Goal: Book appointment/travel/reservation

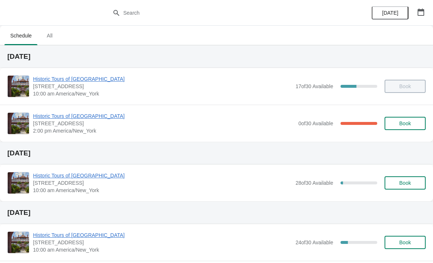
click at [93, 119] on span "Historic Tours of [GEOGRAPHIC_DATA]" at bounding box center [164, 115] width 262 height 7
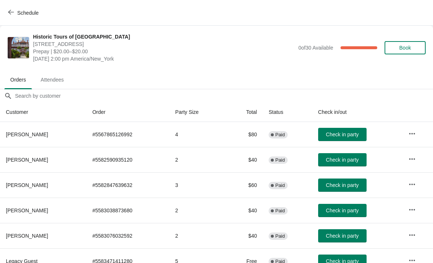
click at [408, 51] on button "Book" at bounding box center [405, 47] width 41 height 13
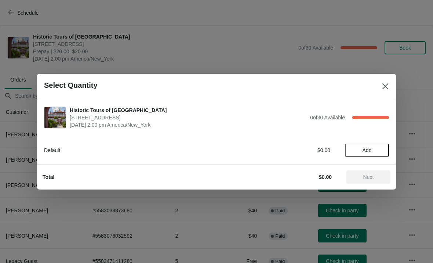
click at [363, 151] on span "Add" at bounding box center [367, 150] width 9 height 6
click at [378, 153] on icon at bounding box center [380, 150] width 8 height 8
click at [373, 178] on span "Next" at bounding box center [368, 177] width 11 height 6
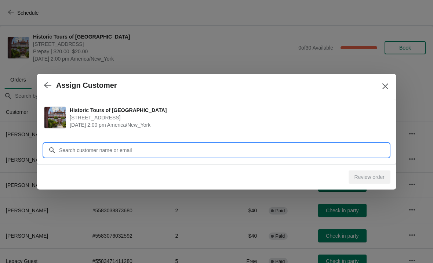
click at [374, 150] on input "Customer" at bounding box center [224, 150] width 330 height 13
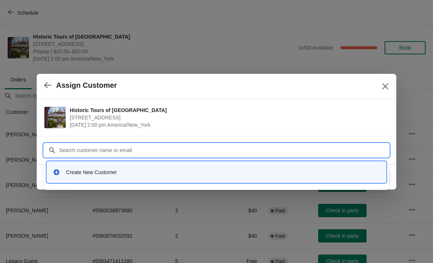
click at [66, 171] on div "Create New Customer" at bounding box center [223, 172] width 314 height 7
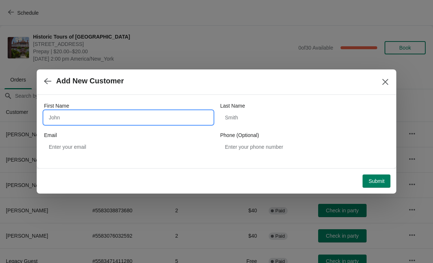
click at [58, 117] on input "First Name" at bounding box center [128, 117] width 169 height 13
click at [57, 116] on input "First Name" at bounding box center [128, 117] width 169 height 13
click at [148, 121] on input "First Name" at bounding box center [128, 117] width 169 height 13
click at [59, 113] on input "First Name" at bounding box center [128, 117] width 169 height 13
type input "[PERSON_NAME]"
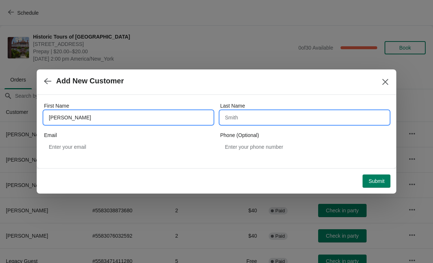
click at [258, 112] on input "Last Name" at bounding box center [304, 117] width 169 height 13
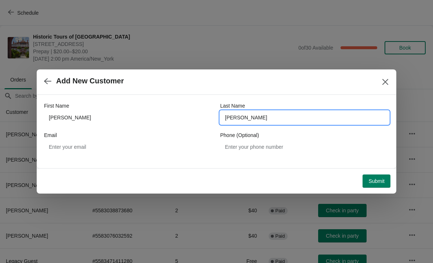
type input "[PERSON_NAME]"
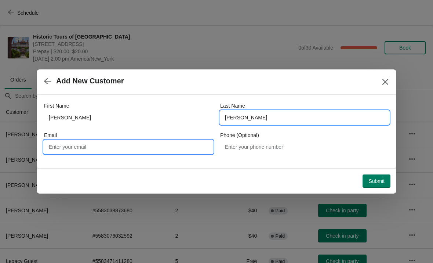
click at [99, 151] on input "Email" at bounding box center [128, 146] width 169 height 13
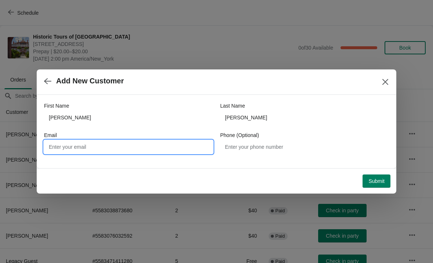
type input "K"
type input "[EMAIL_ADDRESS][DOMAIN_NAME]"
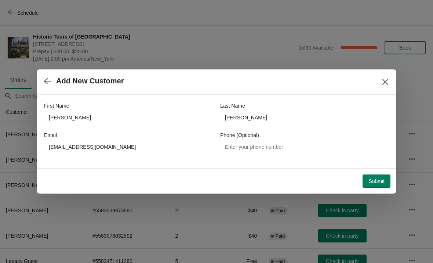
click at [378, 178] on span "Submit" at bounding box center [377, 181] width 16 height 6
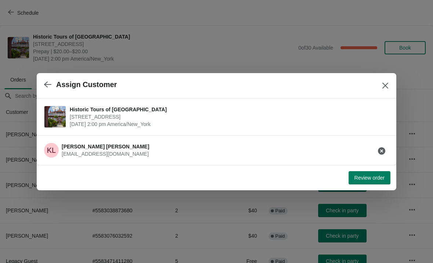
click at [376, 178] on span "Review order" at bounding box center [370, 178] width 30 height 6
